Goal: Information Seeking & Learning: Learn about a topic

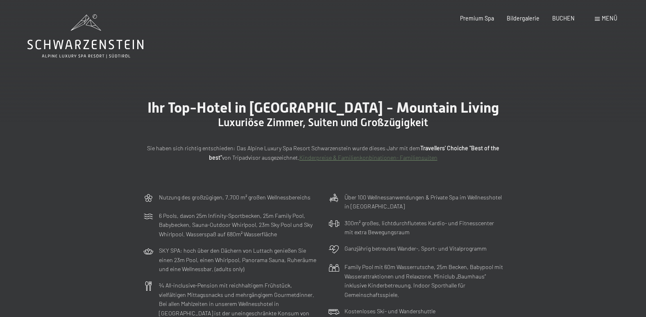
click at [609, 20] on span "Menü" at bounding box center [610, 18] width 16 height 7
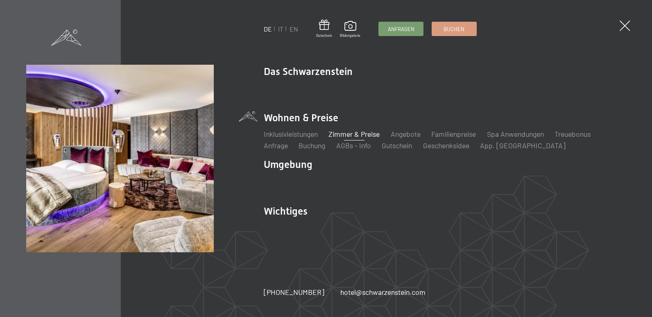
click at [356, 135] on link "Zimmer & Preise" at bounding box center [354, 133] width 51 height 9
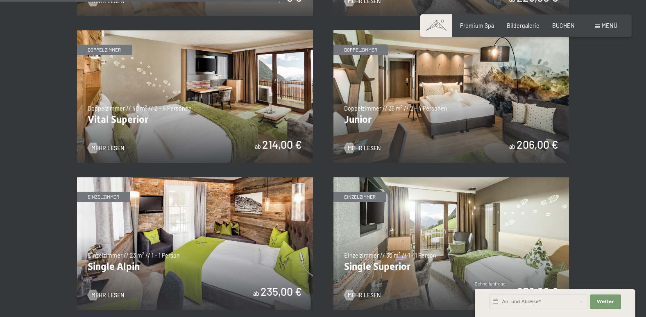
scroll to position [1021, 0]
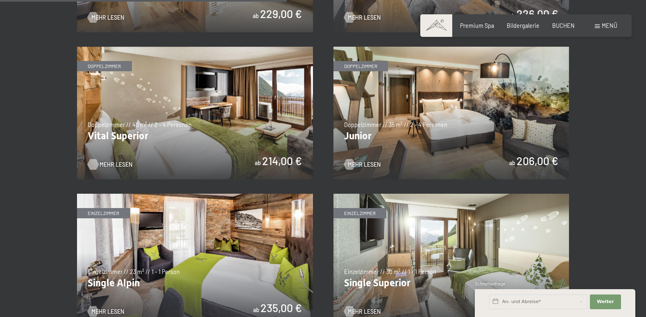
click at [112, 163] on span "Mehr Lesen" at bounding box center [116, 165] width 33 height 8
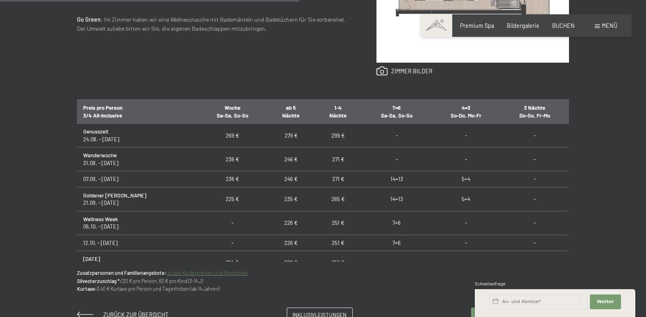
scroll to position [448, 0]
